Goal: Task Accomplishment & Management: Use online tool/utility

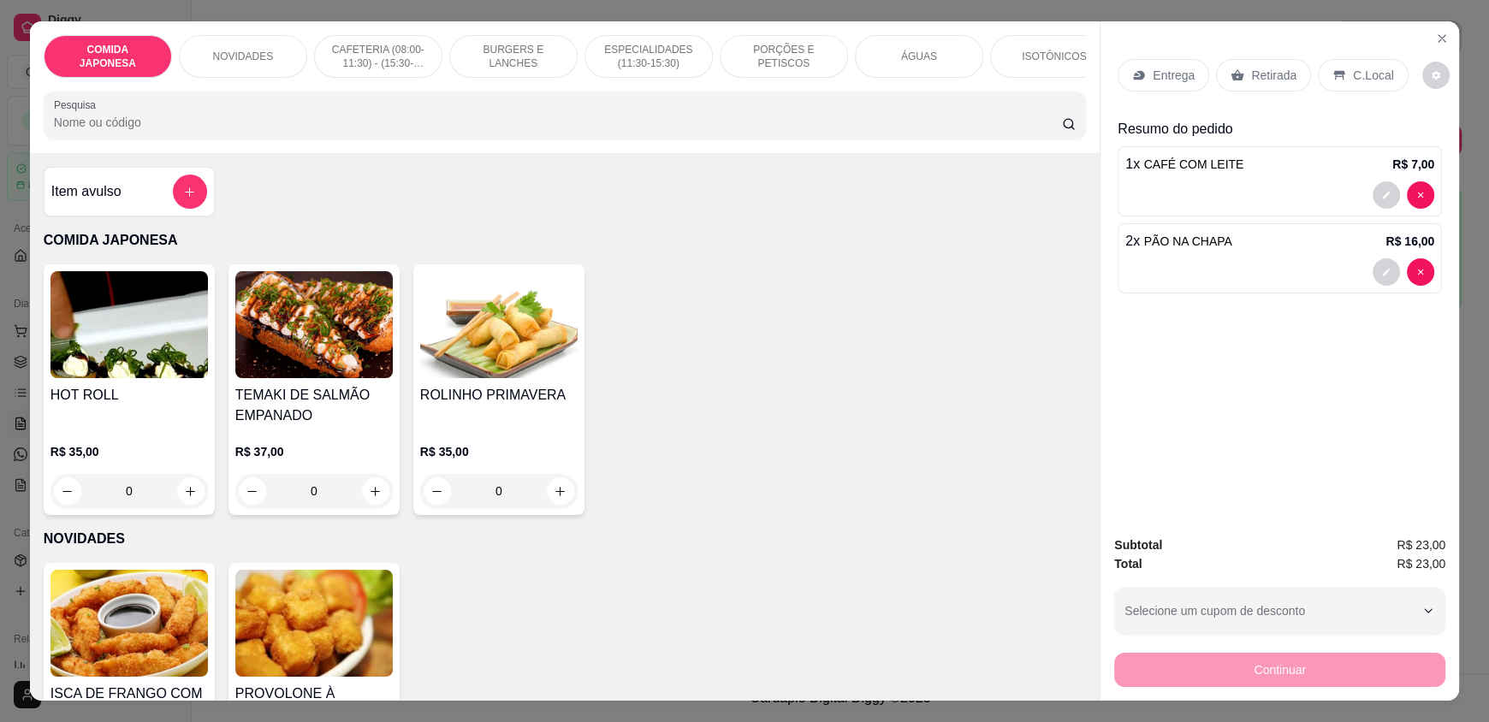
scroll to position [684, 0]
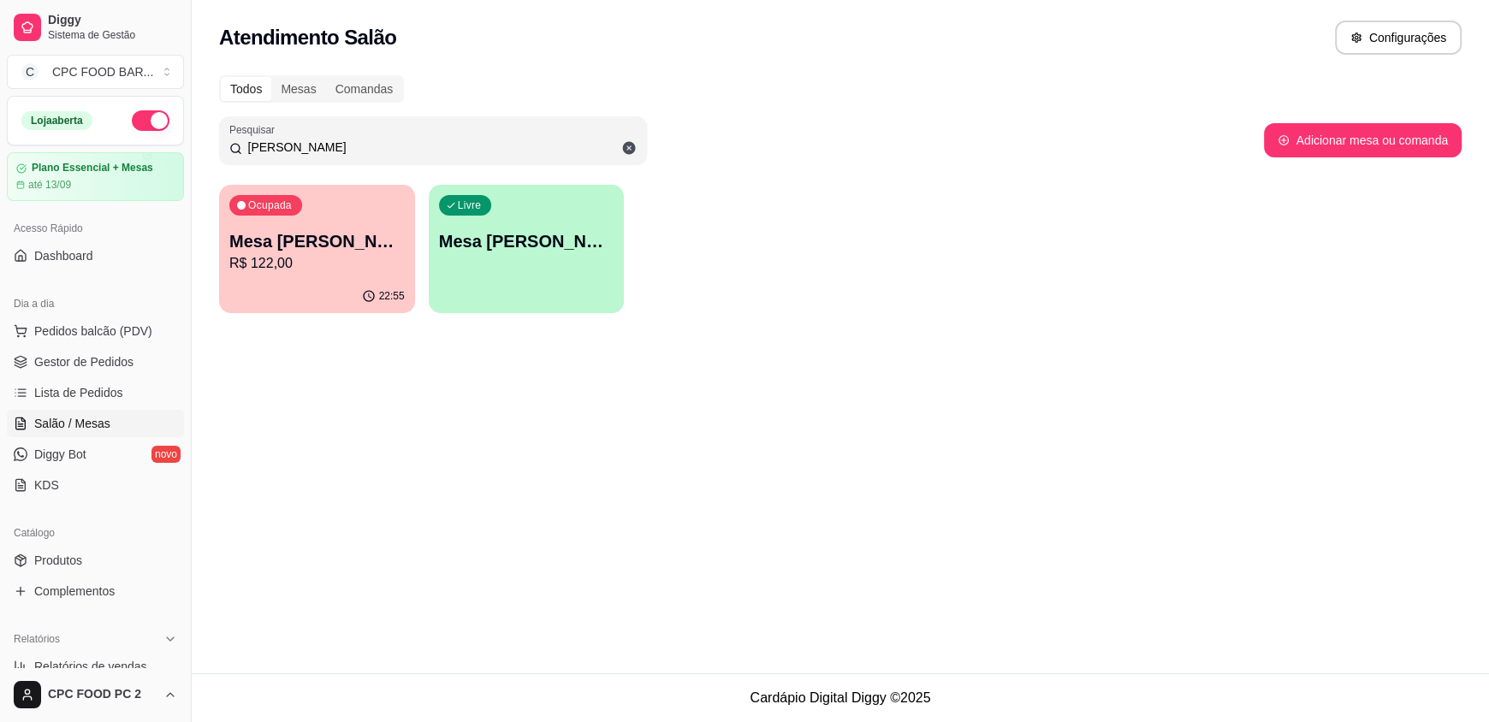
click at [320, 221] on div "Ocupada Mesa [PERSON_NAME] R$ 122,00" at bounding box center [317, 232] width 196 height 95
drag, startPoint x: 361, startPoint y: 140, endPoint x: 191, endPoint y: 134, distance: 170.4
click at [191, 134] on div "Diggy Sistema de Gestão C CPC FOOD BAR ... Loja aberta Plano Essencial + Mesas …" at bounding box center [744, 361] width 1489 height 722
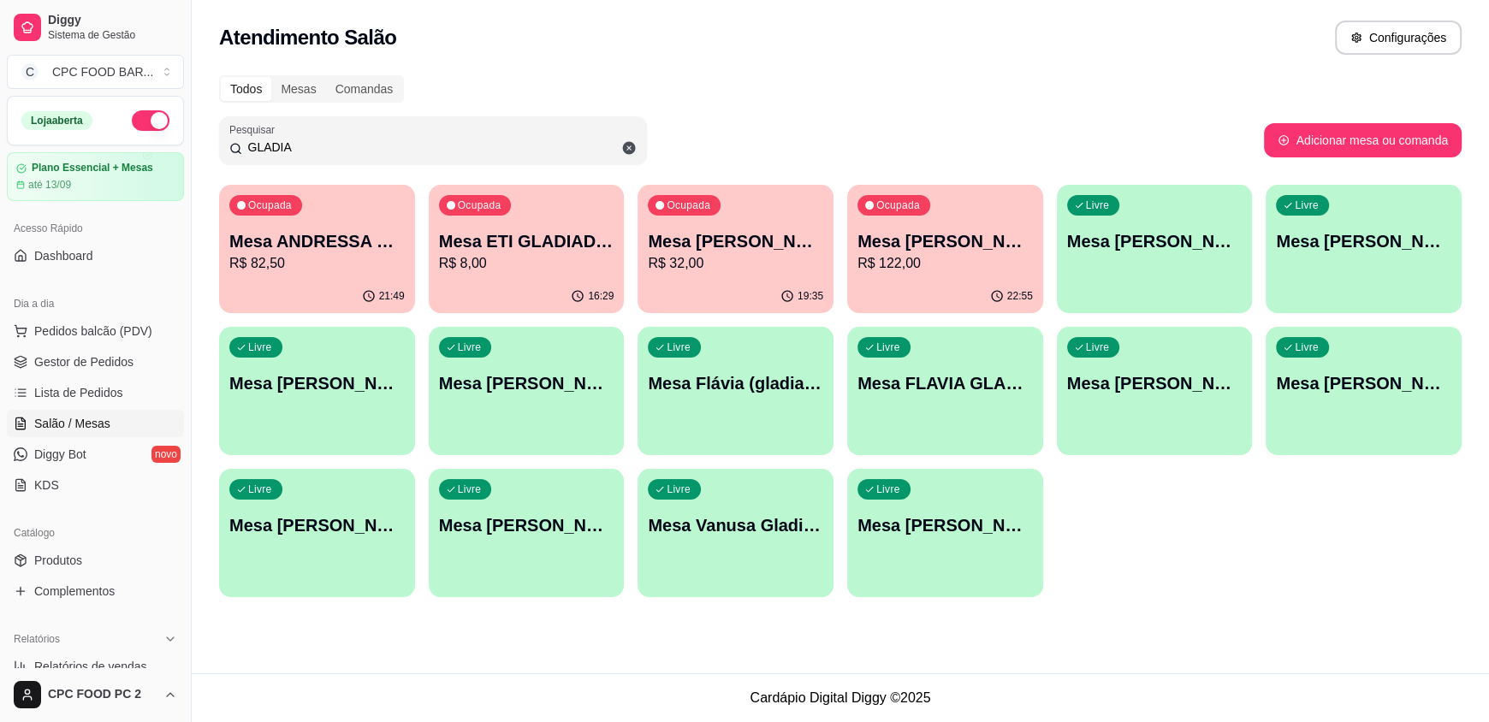
type input "GLADIA"
click at [360, 244] on p "Mesa ANDRESSA GLADIADORAS" at bounding box center [316, 241] width 175 height 24
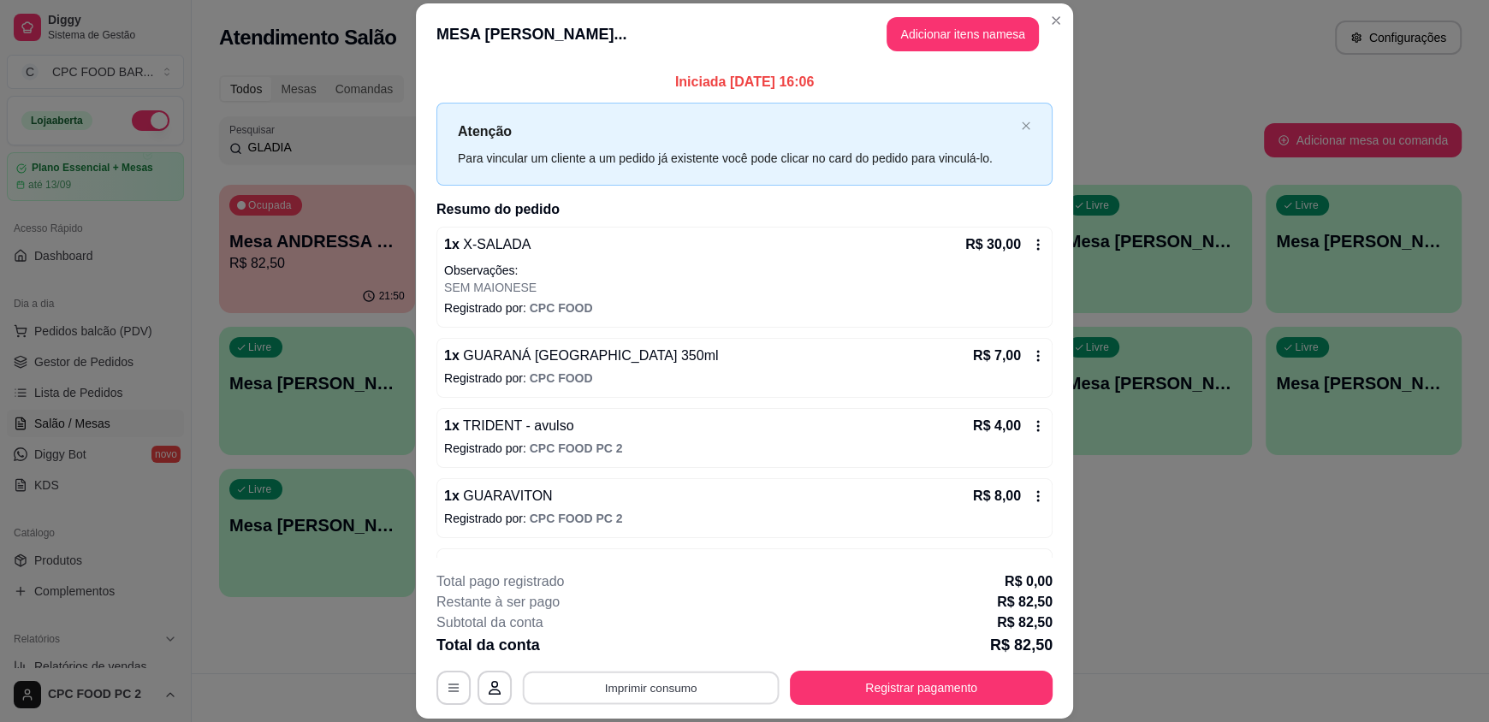
click at [615, 686] on button "Imprimir consumo" at bounding box center [651, 687] width 257 height 33
click at [665, 638] on button "IMPRESSORA" at bounding box center [650, 648] width 120 height 27
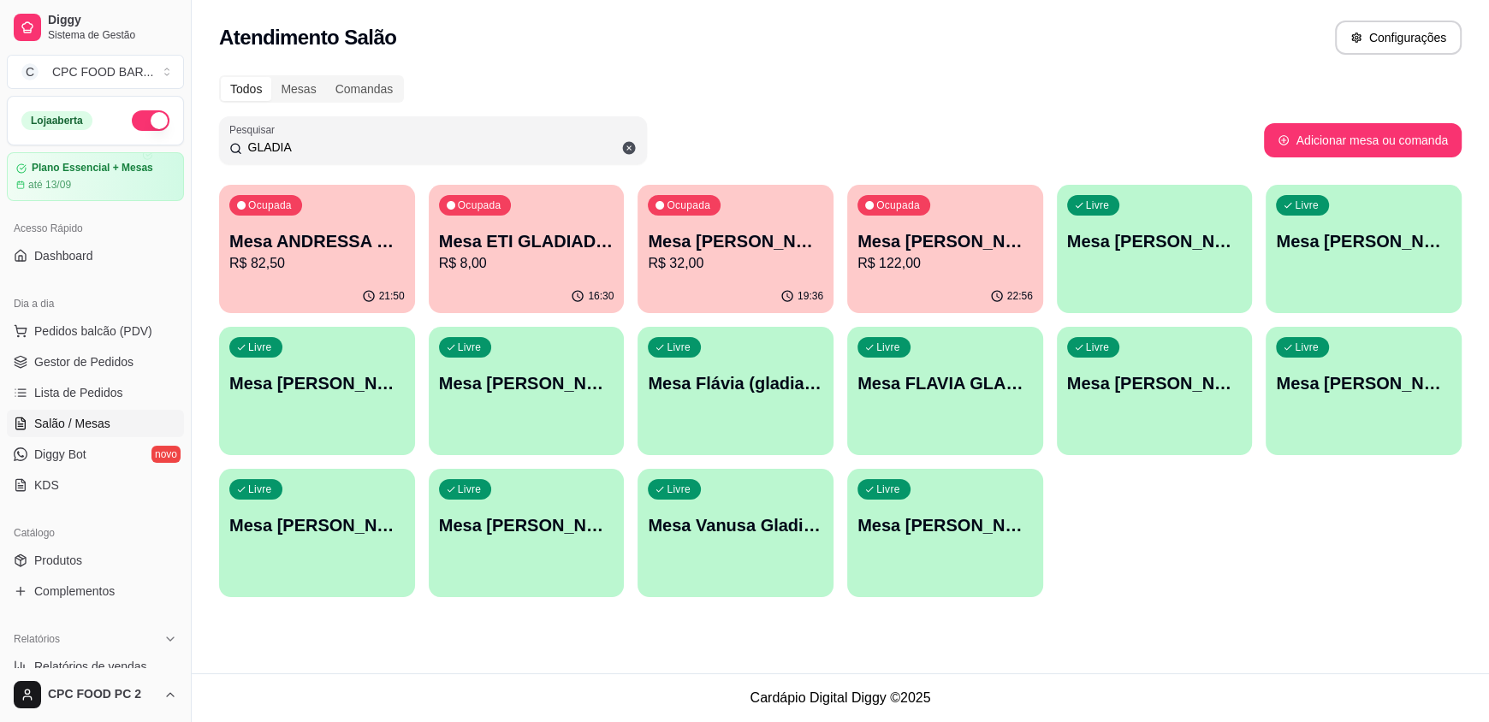
click at [566, 242] on p "Mesa ETI GLADIADORAS VOLEI" at bounding box center [526, 241] width 175 height 24
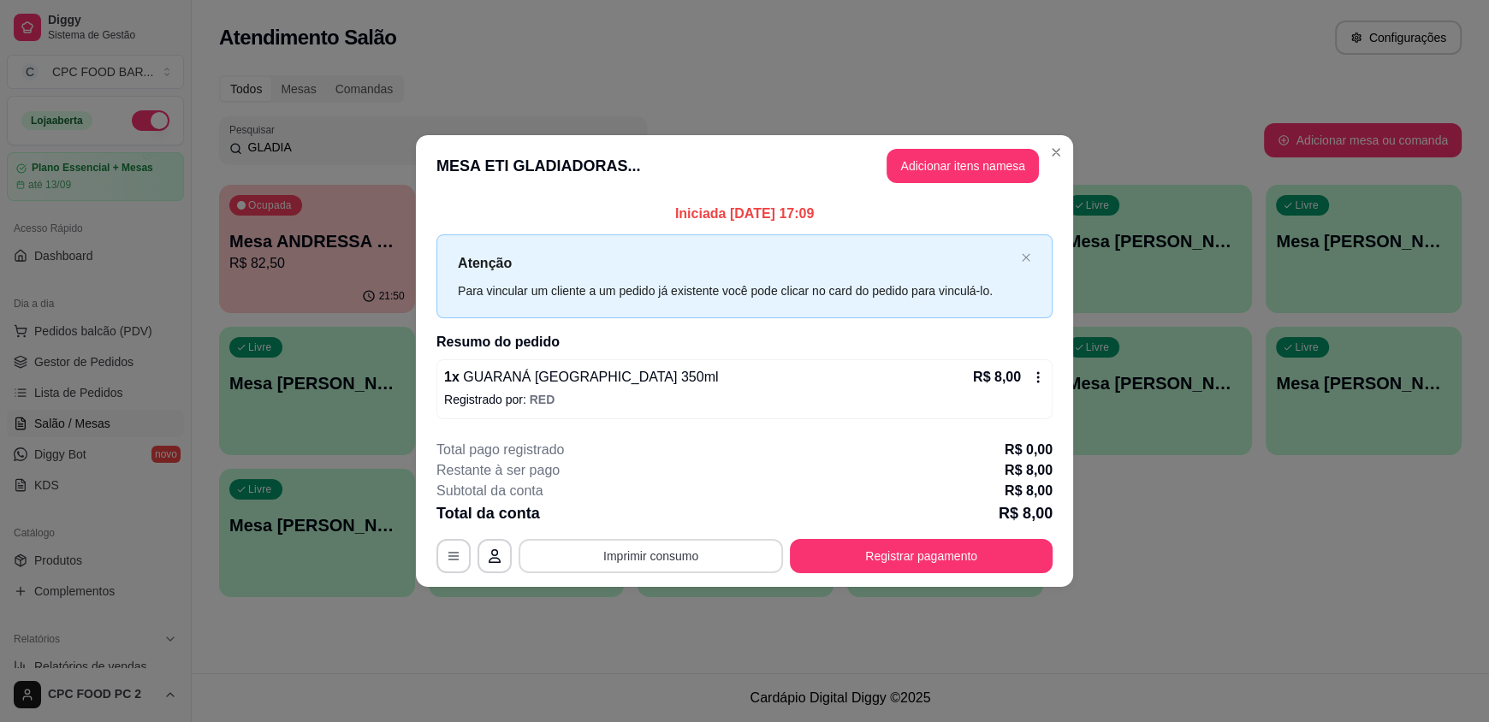
click at [627, 549] on button "Imprimir consumo" at bounding box center [651, 556] width 264 height 34
click at [638, 512] on button "IMPRESSORA" at bounding box center [656, 515] width 124 height 27
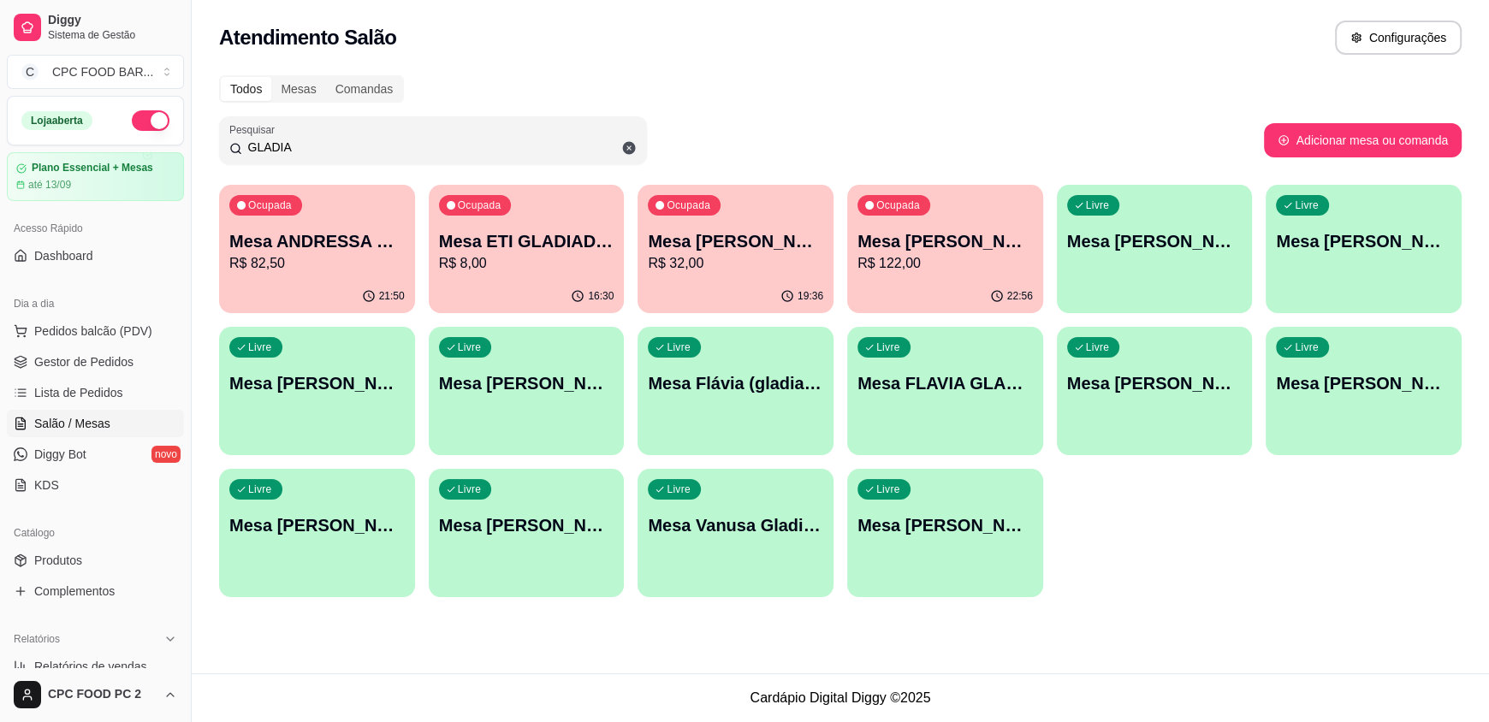
click at [734, 264] on p "R$ 32,00" at bounding box center [735, 263] width 175 height 21
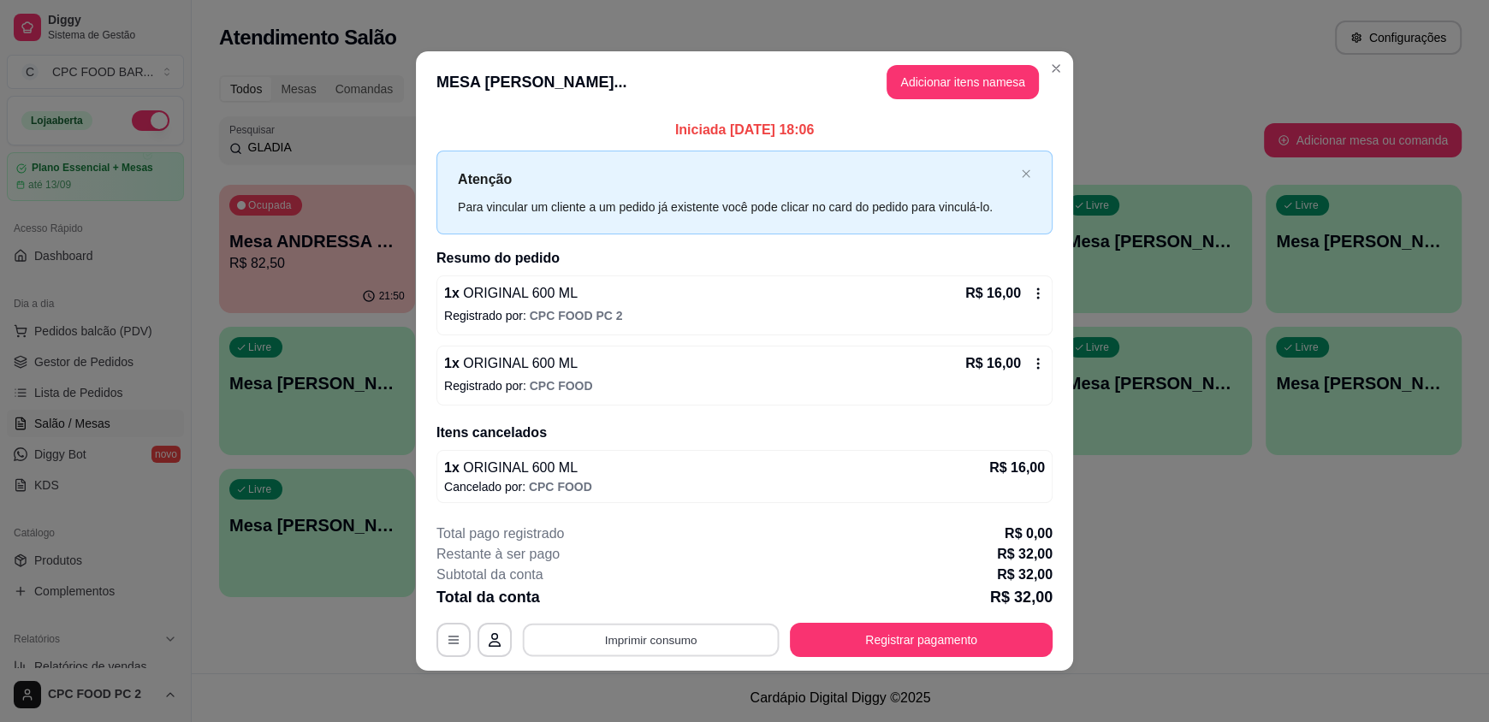
click at [601, 646] on button "Imprimir consumo" at bounding box center [651, 639] width 257 height 33
click at [630, 608] on button "IMPRESSORA" at bounding box center [650, 599] width 120 height 27
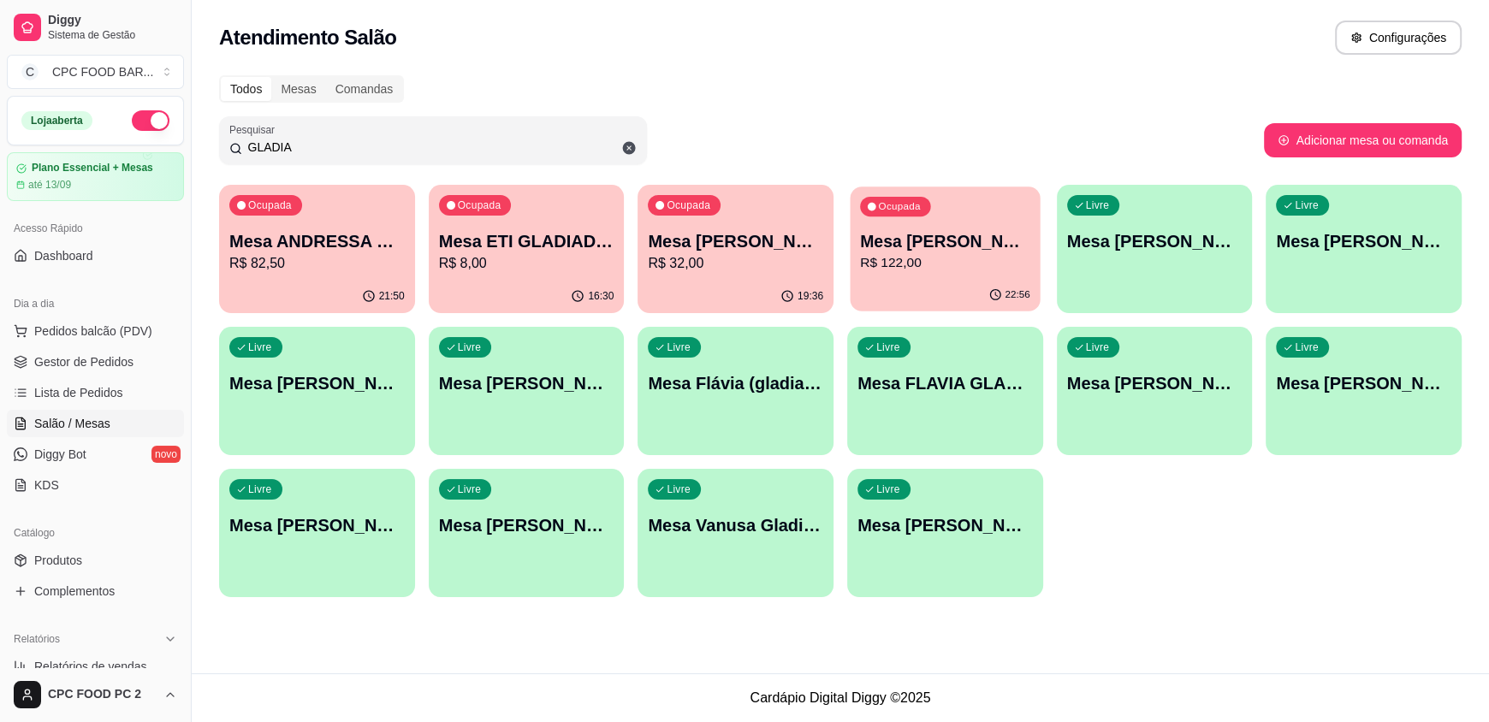
click at [901, 264] on p "R$ 122,00" at bounding box center [945, 263] width 170 height 20
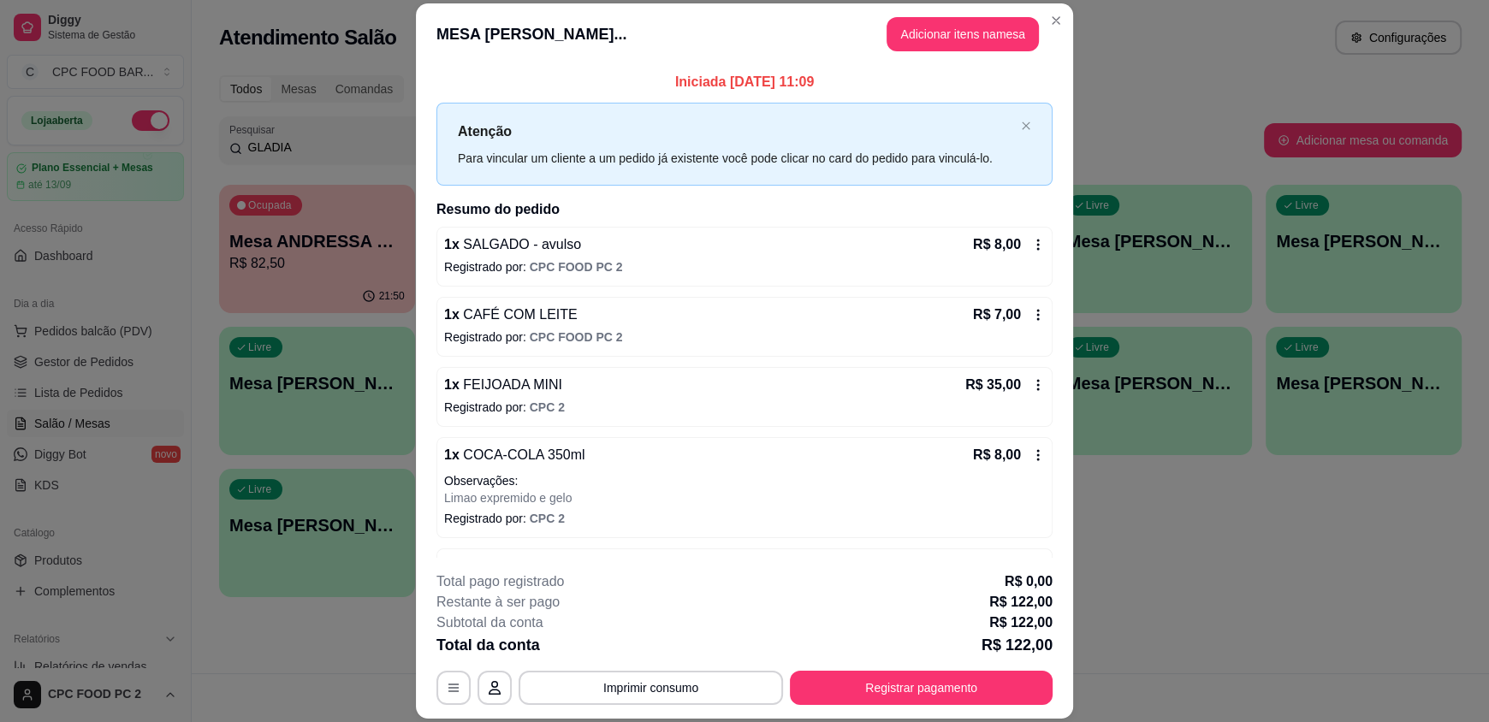
click at [708, 705] on footer "**********" at bounding box center [744, 638] width 657 height 161
click at [712, 689] on button "Imprimir consumo" at bounding box center [651, 688] width 264 height 34
click at [688, 649] on button "IMPRESSORA" at bounding box center [650, 648] width 120 height 27
